Goal: Find specific page/section: Find specific page/section

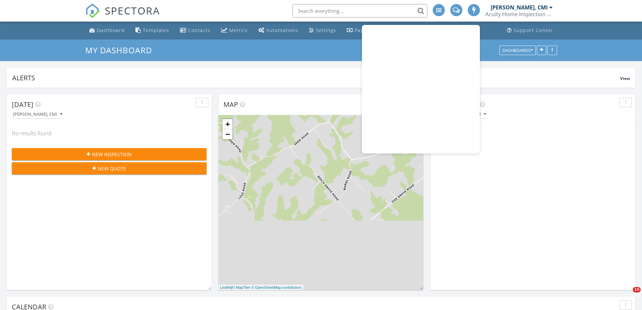
click at [135, 14] on span "SPECTORA" at bounding box center [132, 10] width 55 height 14
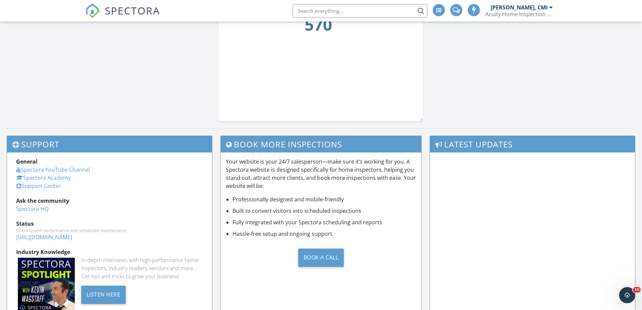
scroll to position [826, 652]
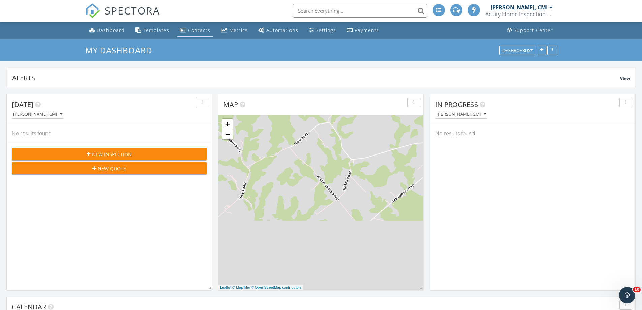
click at [188, 28] on div "Contacts" at bounding box center [199, 30] width 22 height 6
